Goal: Check status: Check status

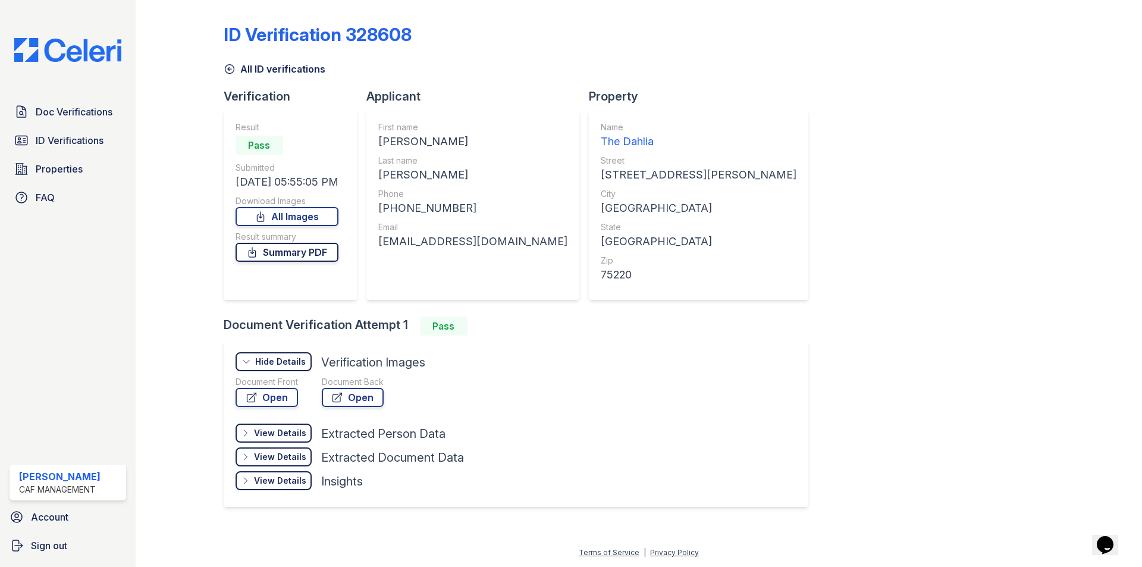
click at [278, 254] on link "Summary PDF" at bounding box center [287, 252] width 103 height 19
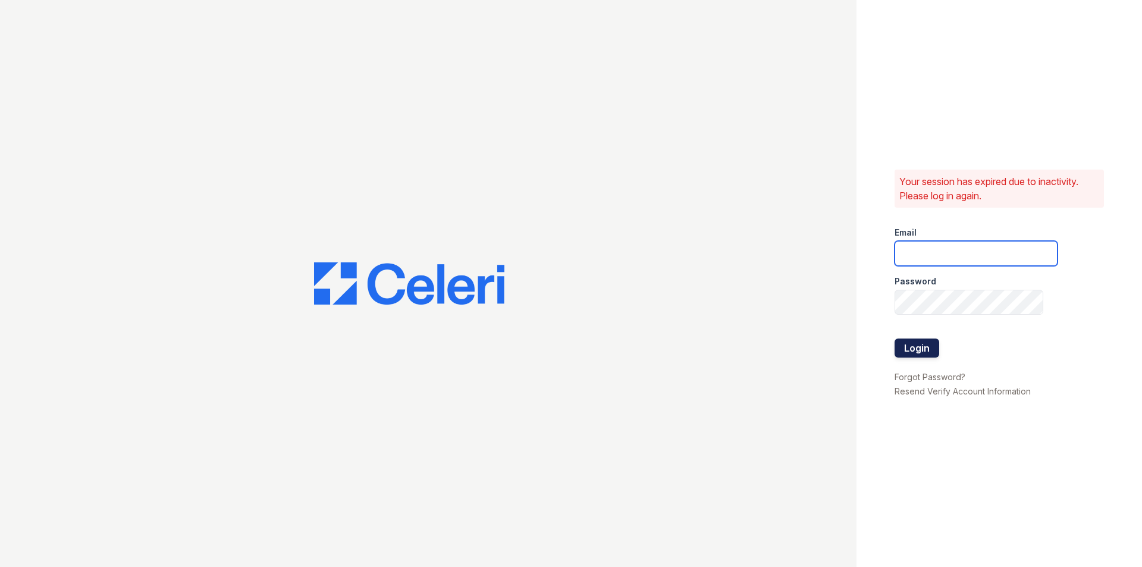
type input "[EMAIL_ADDRESS][DOMAIN_NAME]"
click at [916, 344] on button "Login" at bounding box center [916, 347] width 45 height 19
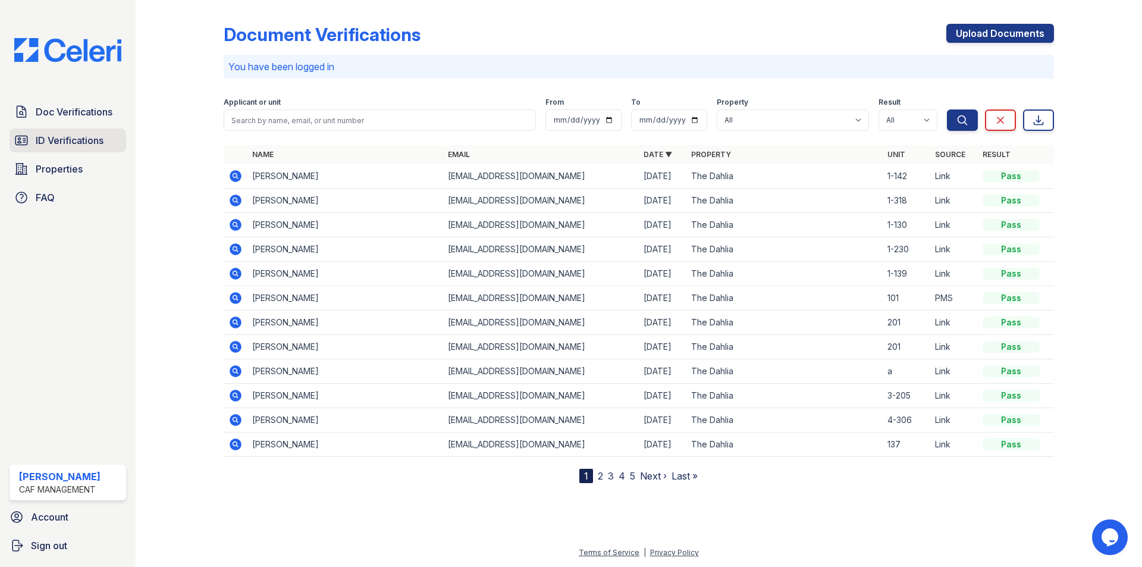
click at [76, 139] on span "ID Verifications" at bounding box center [70, 140] width 68 height 14
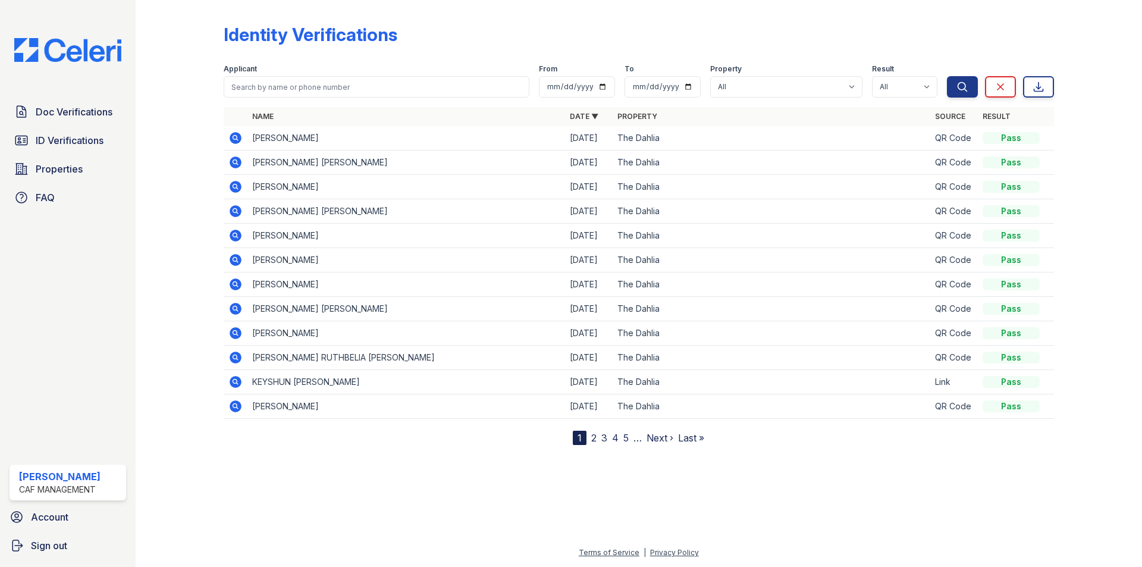
click at [233, 184] on icon at bounding box center [236, 187] width 12 height 12
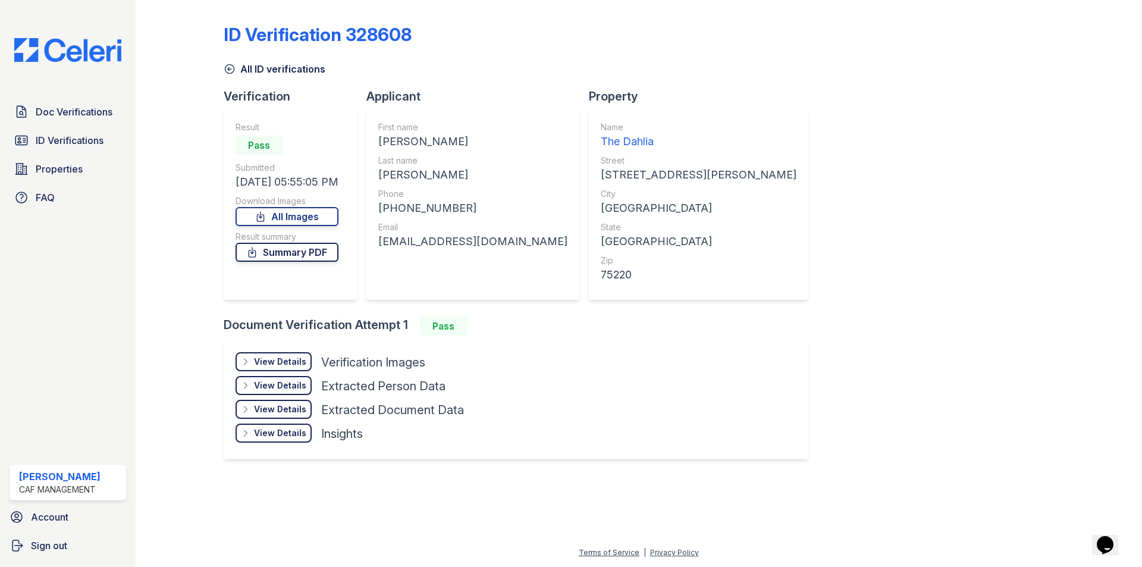
click at [308, 248] on link "Summary PDF" at bounding box center [287, 252] width 103 height 19
click at [280, 362] on div "View Details" at bounding box center [280, 362] width 52 height 12
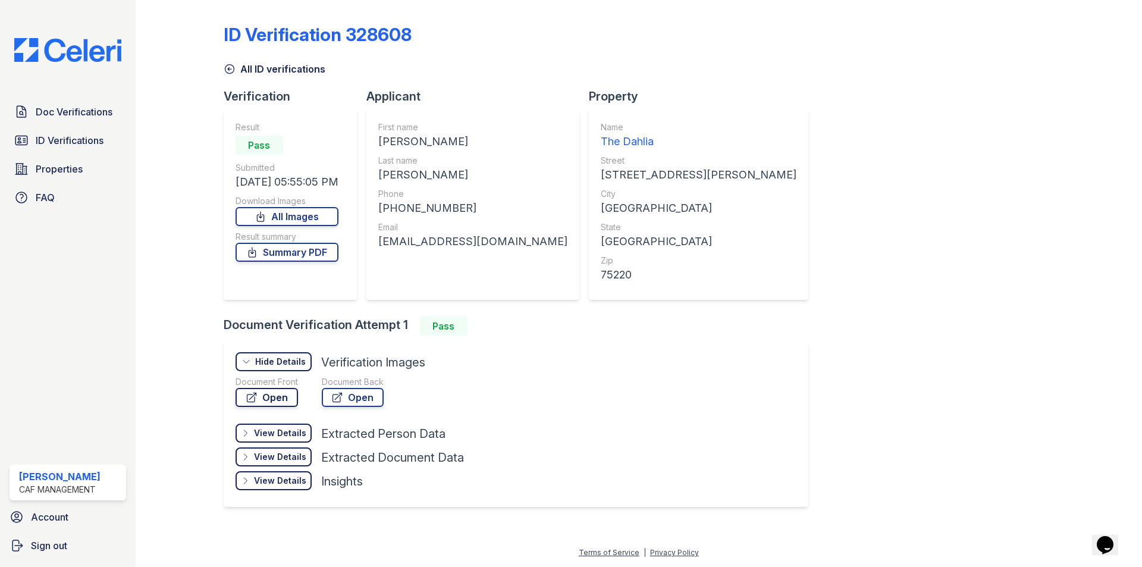
click at [266, 394] on link "Open" at bounding box center [267, 397] width 62 height 19
click at [46, 116] on span "Doc Verifications" at bounding box center [74, 112] width 77 height 14
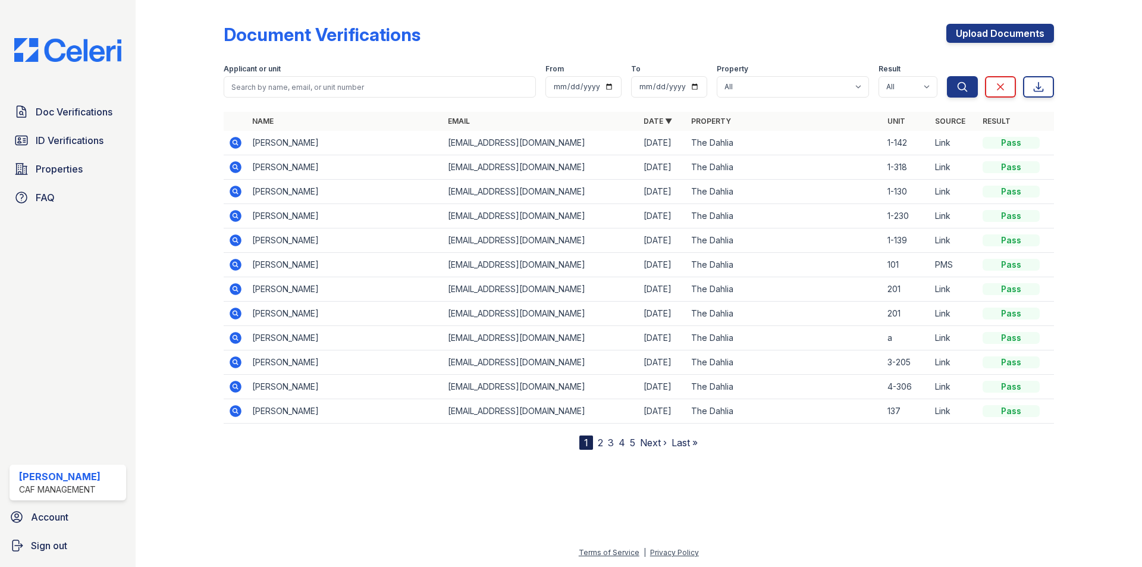
click at [235, 142] on icon at bounding box center [234, 141] width 3 height 3
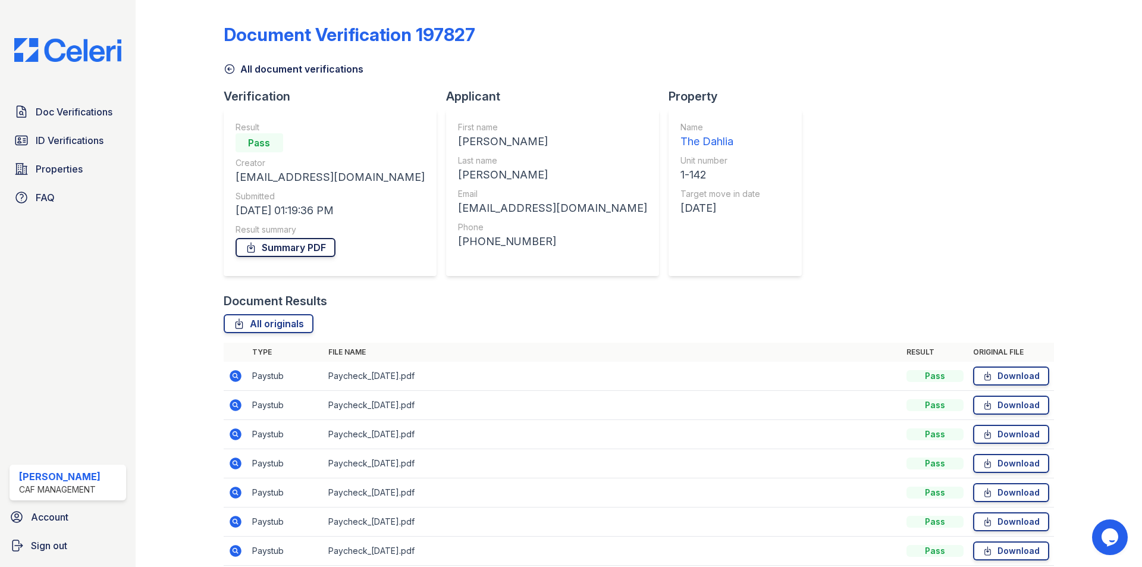
click at [323, 248] on link "Summary PDF" at bounding box center [286, 247] width 100 height 19
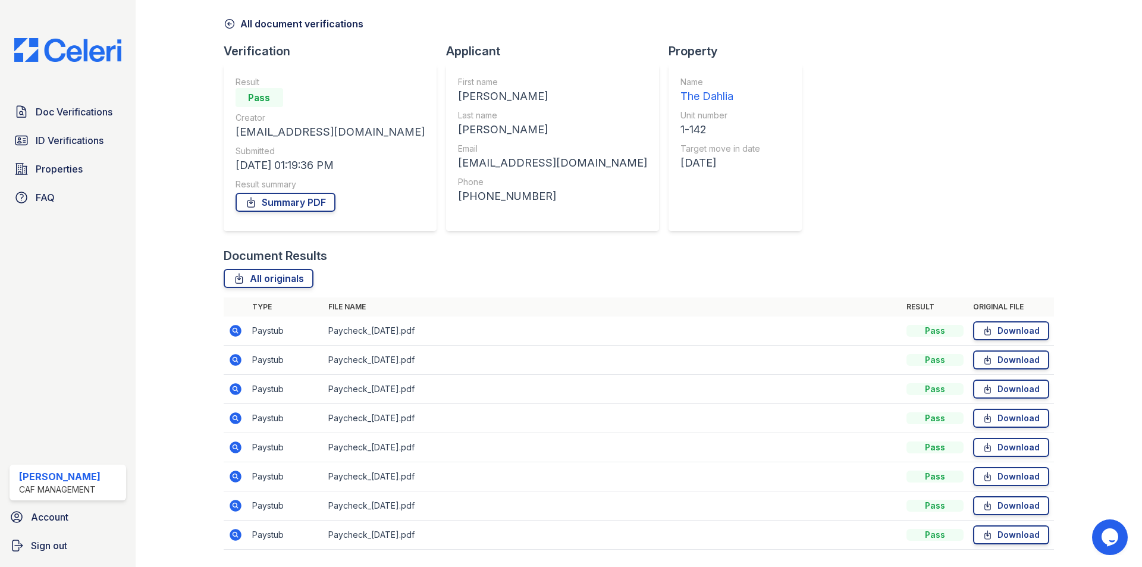
scroll to position [80, 0]
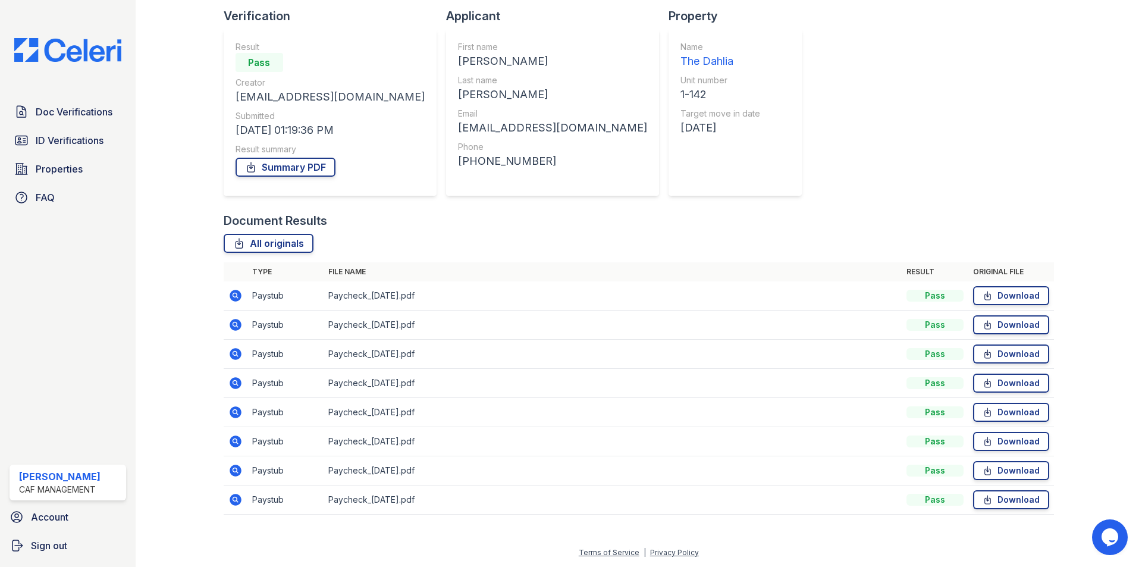
click at [232, 296] on icon at bounding box center [236, 296] width 12 height 12
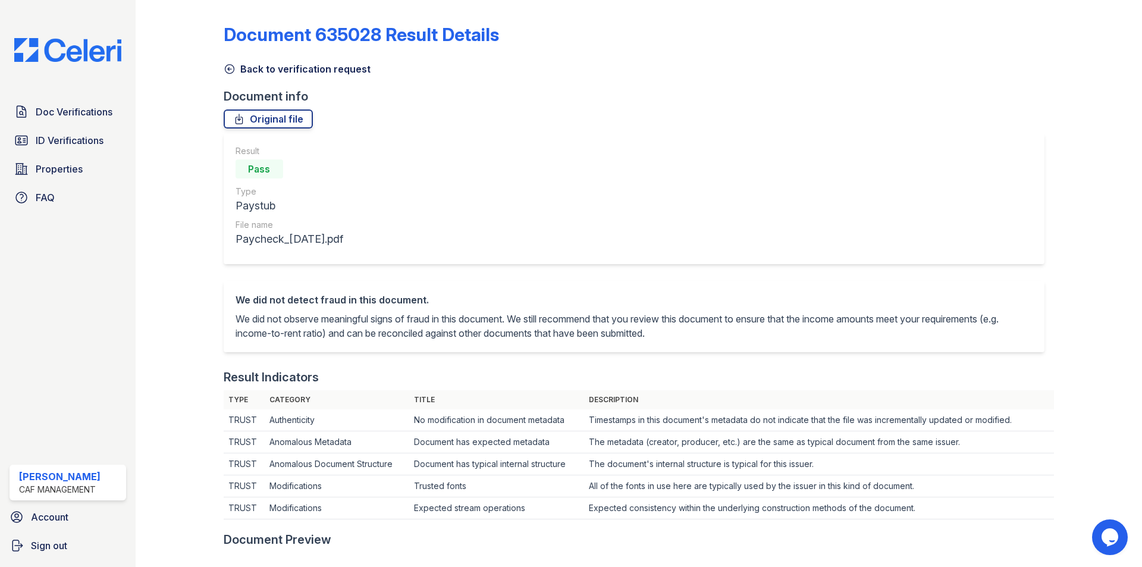
click at [233, 67] on icon at bounding box center [229, 69] width 9 height 9
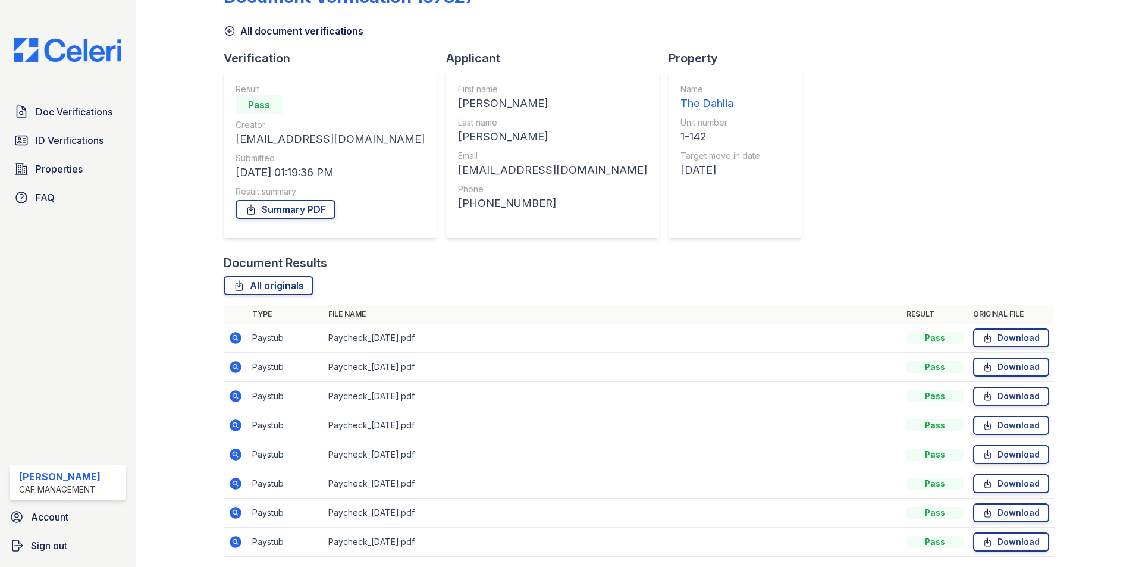
scroll to position [59, 0]
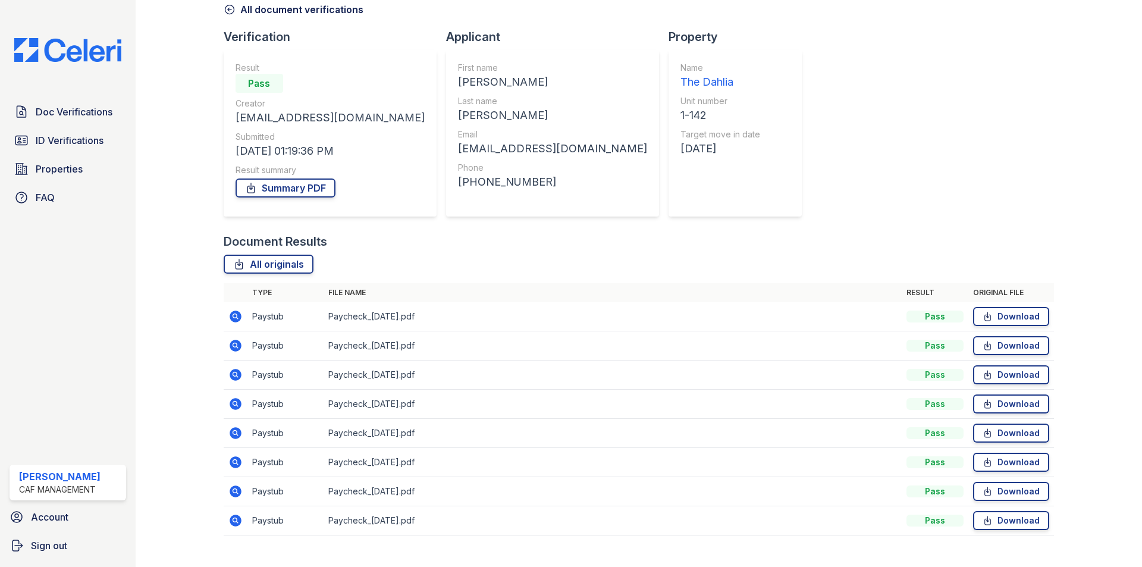
click at [233, 343] on icon at bounding box center [236, 346] width 12 height 12
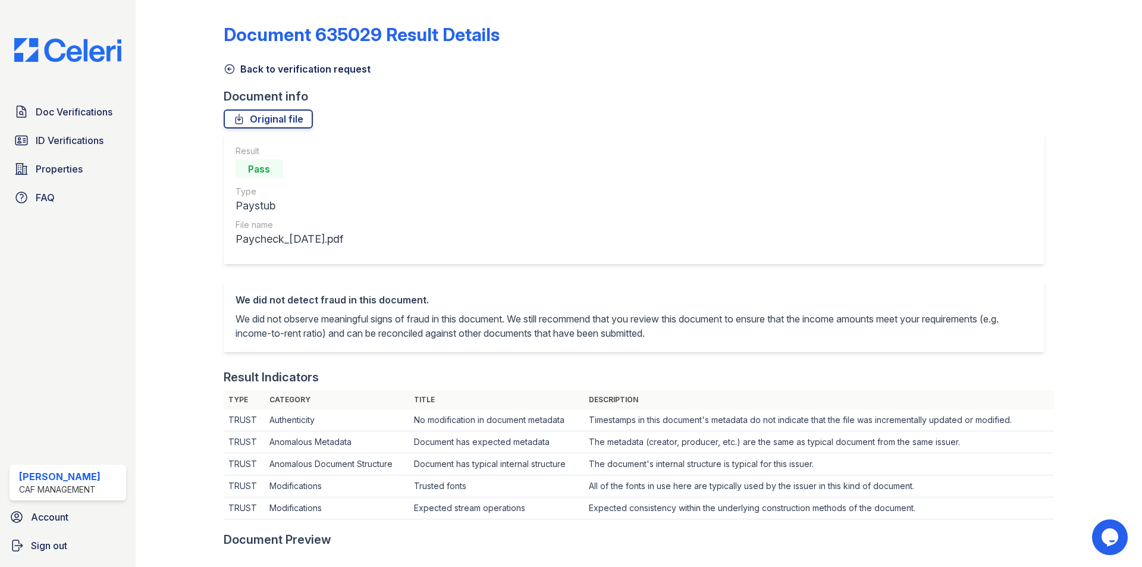
click at [225, 66] on icon at bounding box center [229, 69] width 9 height 9
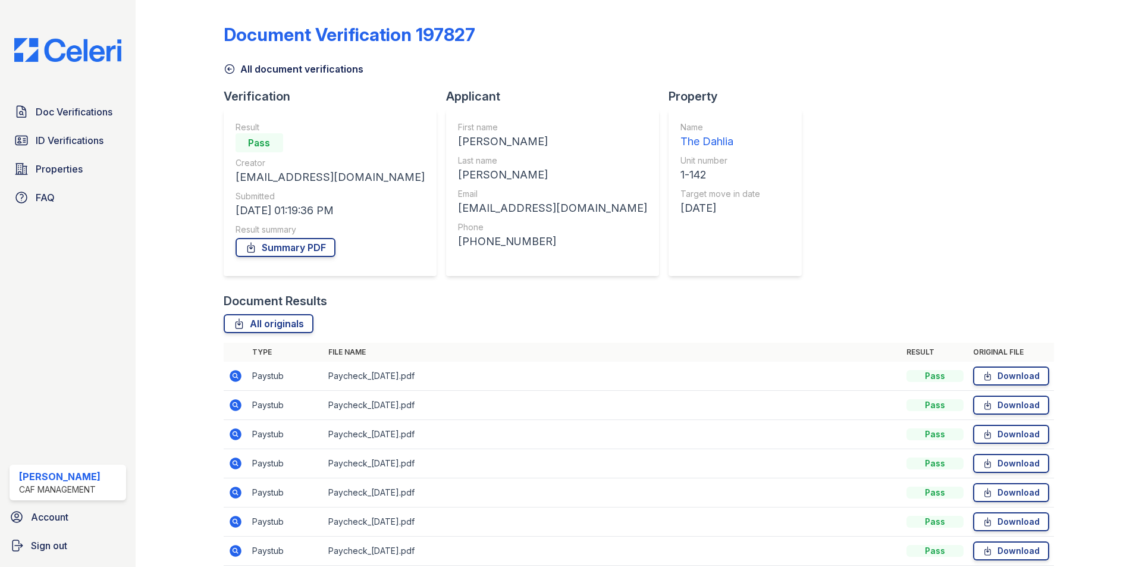
scroll to position [59, 0]
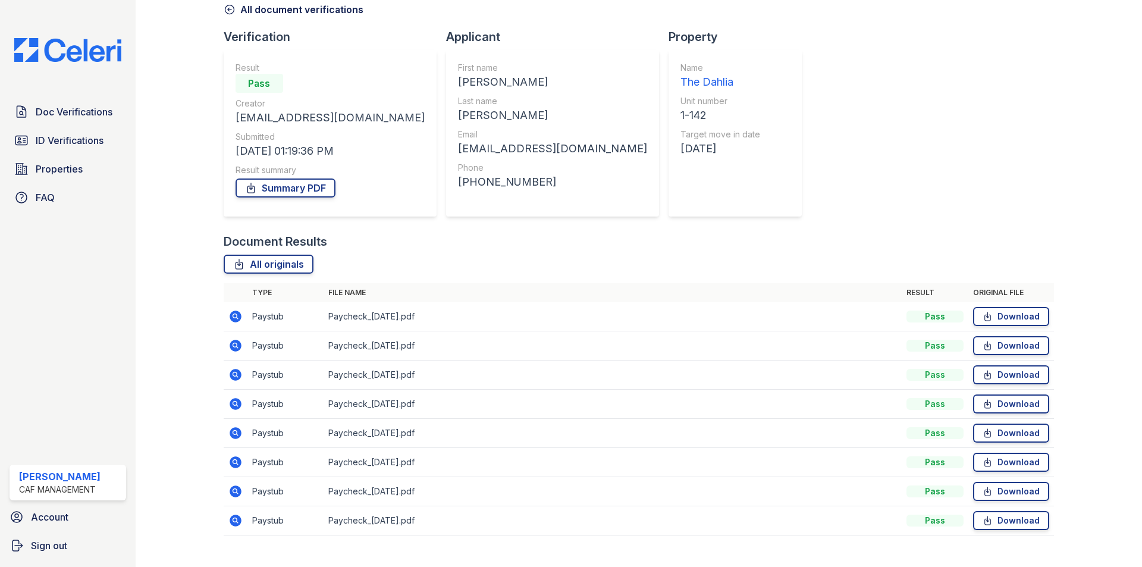
click at [238, 371] on icon at bounding box center [236, 375] width 12 height 12
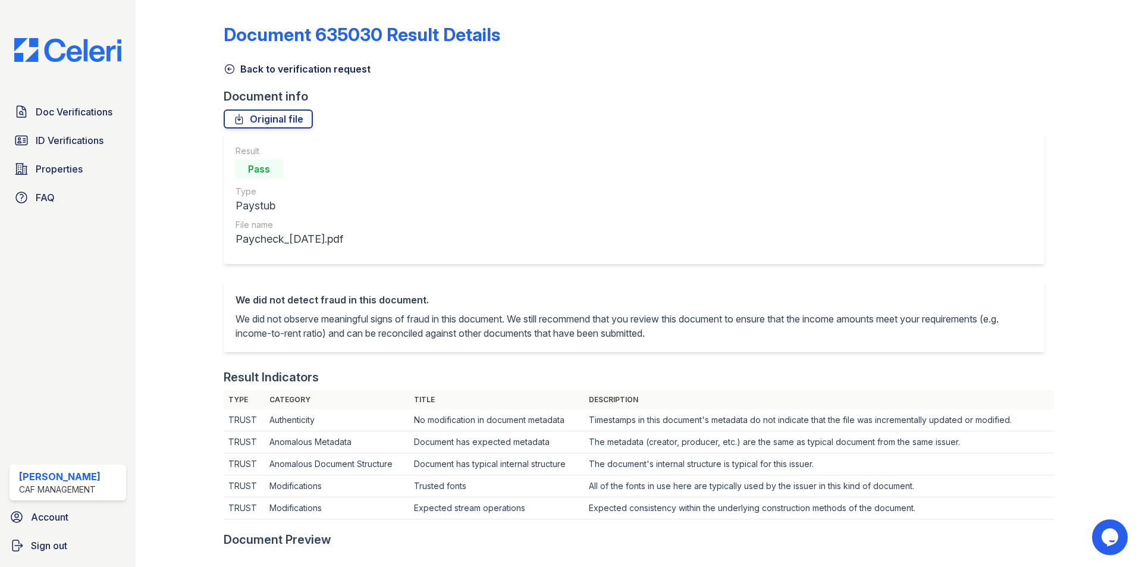
click at [233, 68] on icon at bounding box center [229, 69] width 9 height 9
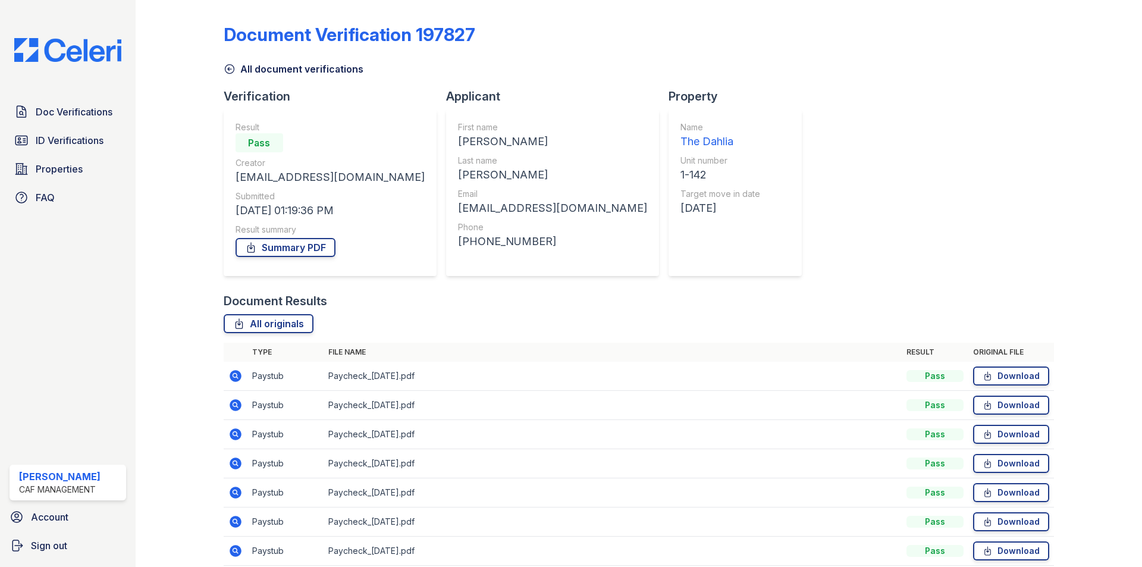
click at [184, 285] on div at bounding box center [189, 306] width 69 height 602
